Goal: Find specific page/section: Find specific page/section

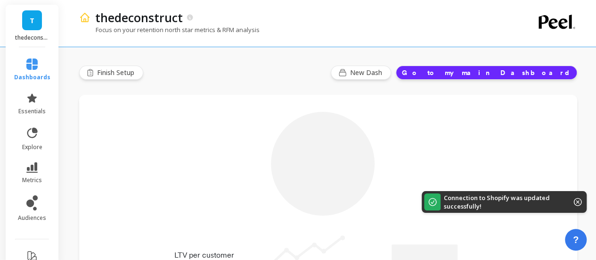
type input "Champions"
type input "21187"
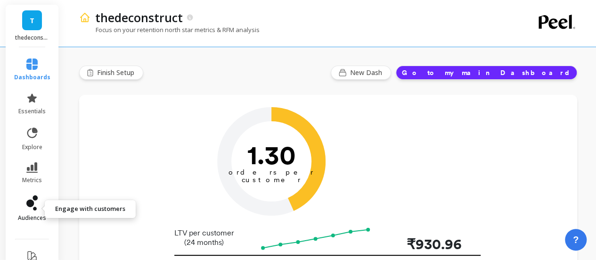
click at [26, 214] on span "audiences" at bounding box center [32, 218] width 28 height 8
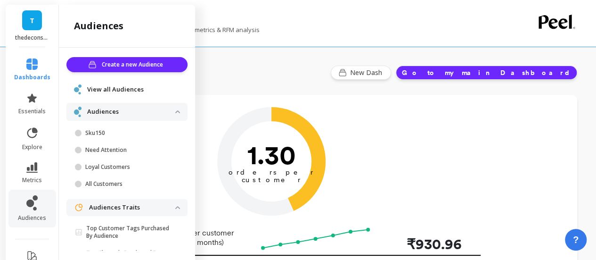
click at [126, 89] on span "View all Audiences" at bounding box center [115, 89] width 57 height 9
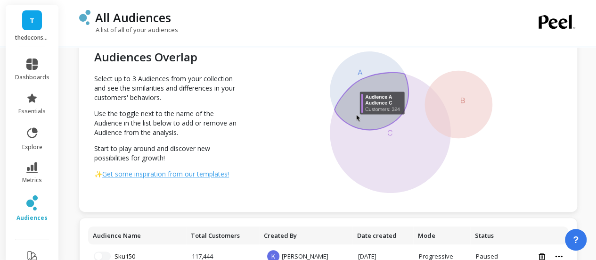
scroll to position [25, 0]
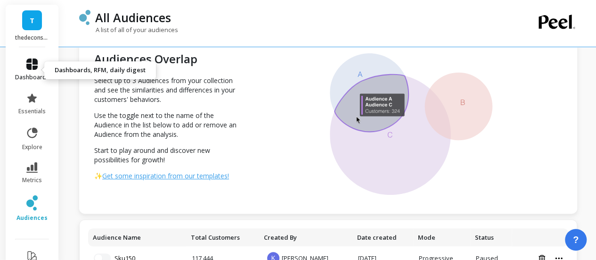
click at [21, 68] on link "dashboards" at bounding box center [32, 69] width 34 height 23
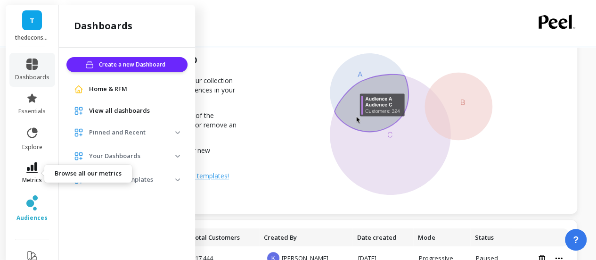
click at [32, 173] on link "metrics" at bounding box center [32, 173] width 34 height 22
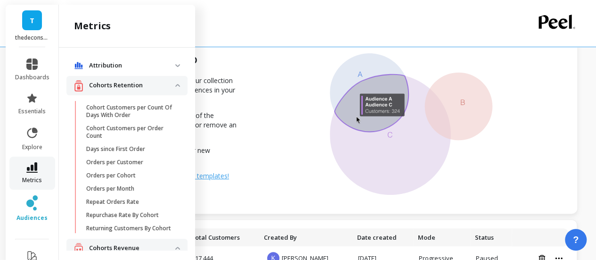
scroll to position [537, 0]
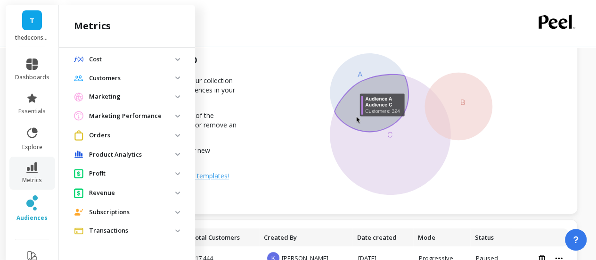
click at [170, 57] on span "Cost" at bounding box center [126, 59] width 121 height 17
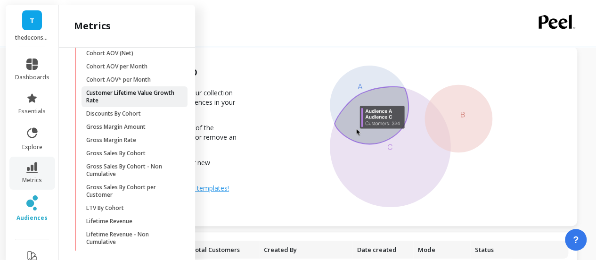
scroll to position [274, 0]
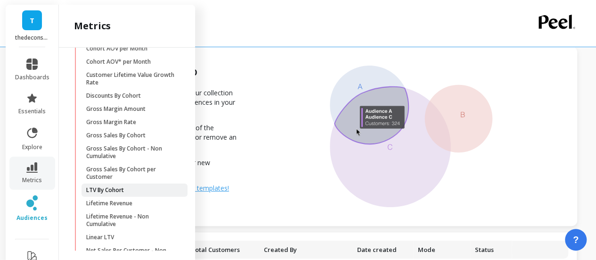
click at [112, 194] on p "LTV By Cohort" at bounding box center [105, 190] width 38 height 8
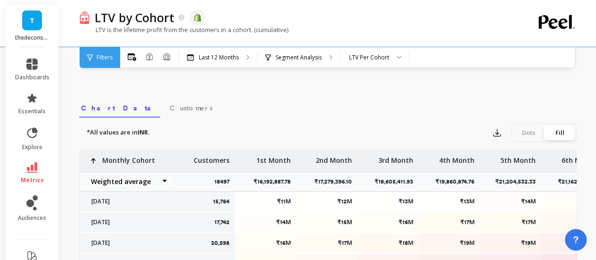
scroll to position [349, 0]
